Goal: Task Accomplishment & Management: Manage account settings

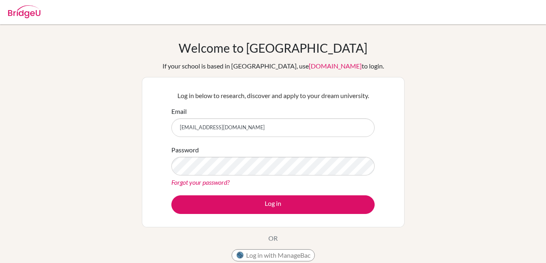
click at [172, 195] on button "Log in" at bounding box center [273, 204] width 203 height 19
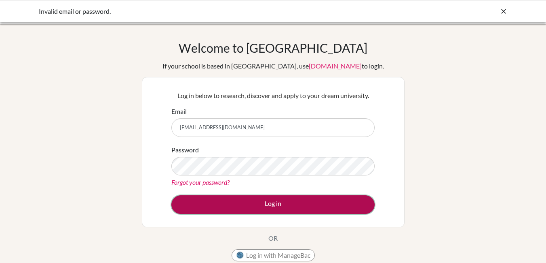
click at [250, 197] on button "Log in" at bounding box center [273, 204] width 203 height 19
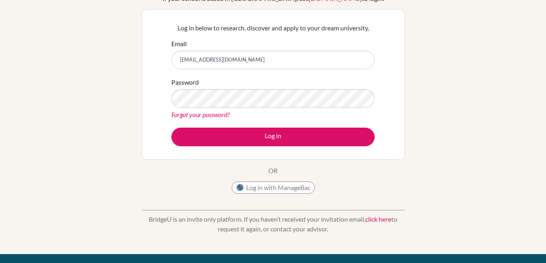
scroll to position [11, 0]
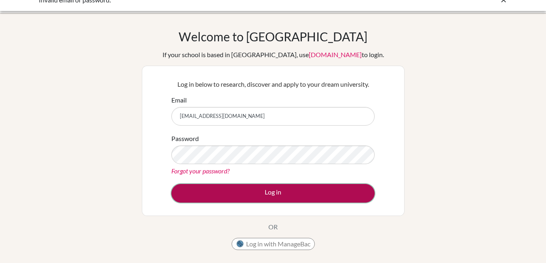
click at [267, 190] on button "Log in" at bounding box center [273, 193] width 203 height 19
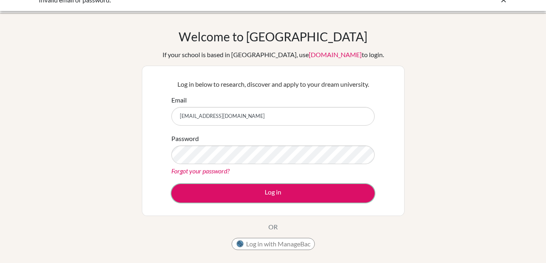
drag, startPoint x: 267, startPoint y: 190, endPoint x: 210, endPoint y: 122, distance: 89.0
click at [210, 122] on form "Email [EMAIL_ADDRESS][DOMAIN_NAME] Password Forgot your password? Log in" at bounding box center [273, 148] width 203 height 107
